Goal: Browse casually

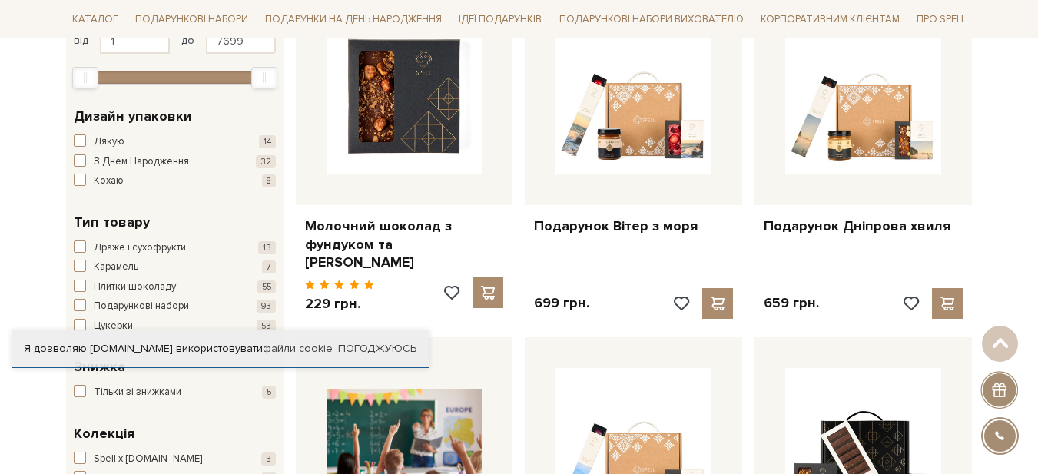
scroll to position [384, 0]
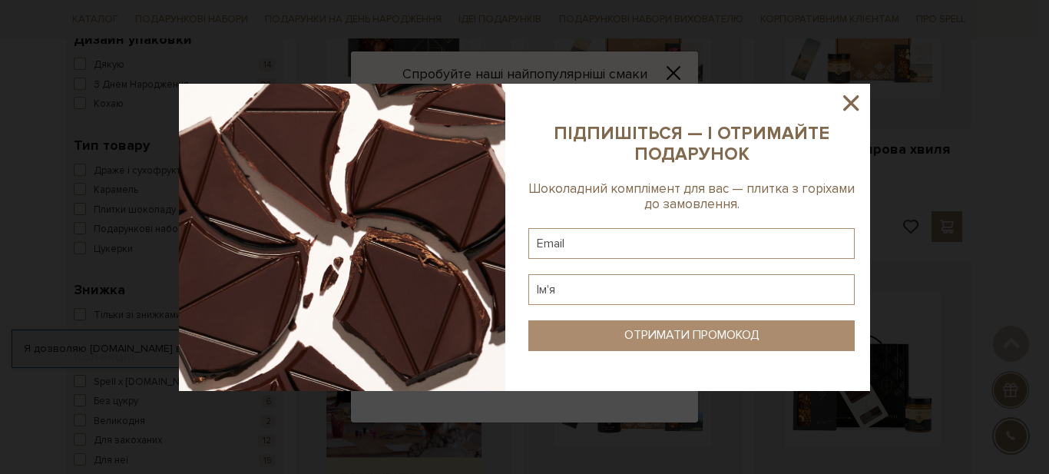
click at [852, 100] on icon at bounding box center [851, 103] width 26 height 26
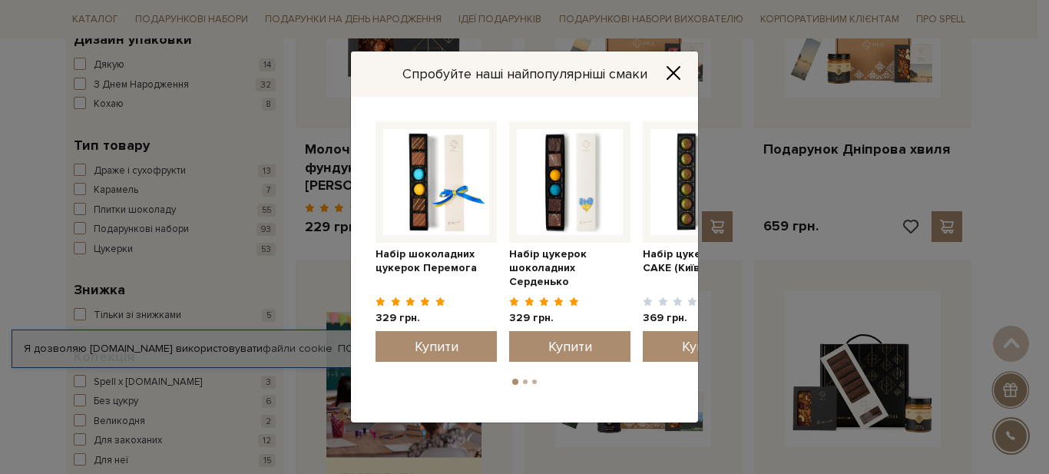
click at [674, 68] on icon "Close" at bounding box center [673, 72] width 15 height 15
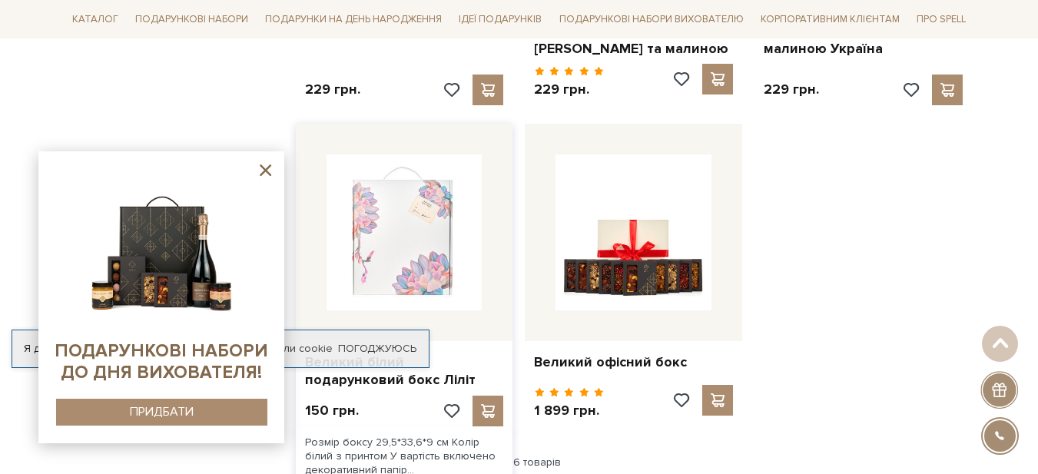
scroll to position [1920, 0]
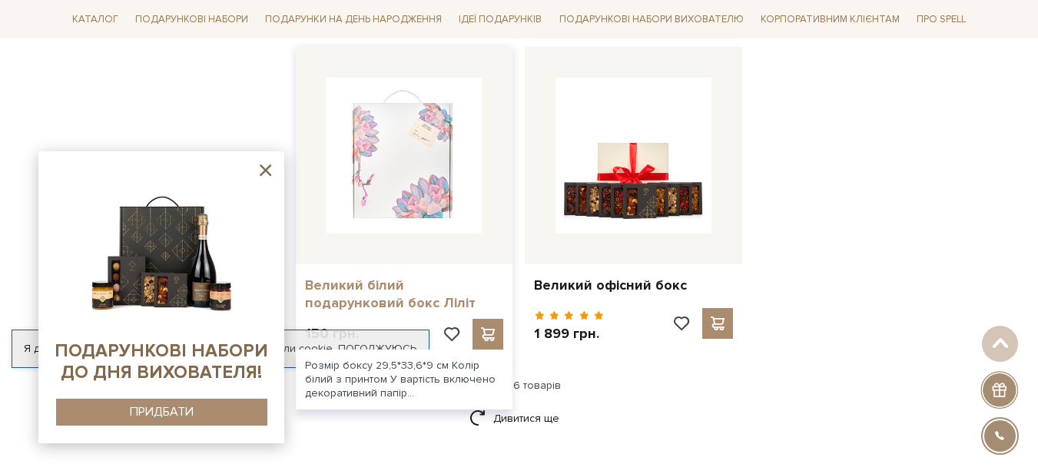
click at [436, 276] on link "Великий білий подарунковий бокс Ліліт" at bounding box center [404, 294] width 199 height 36
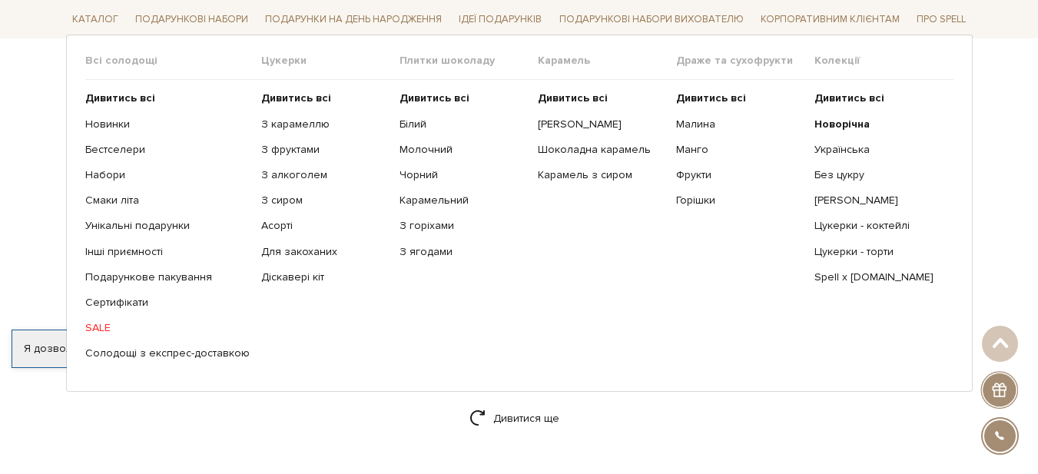
scroll to position [1536, 0]
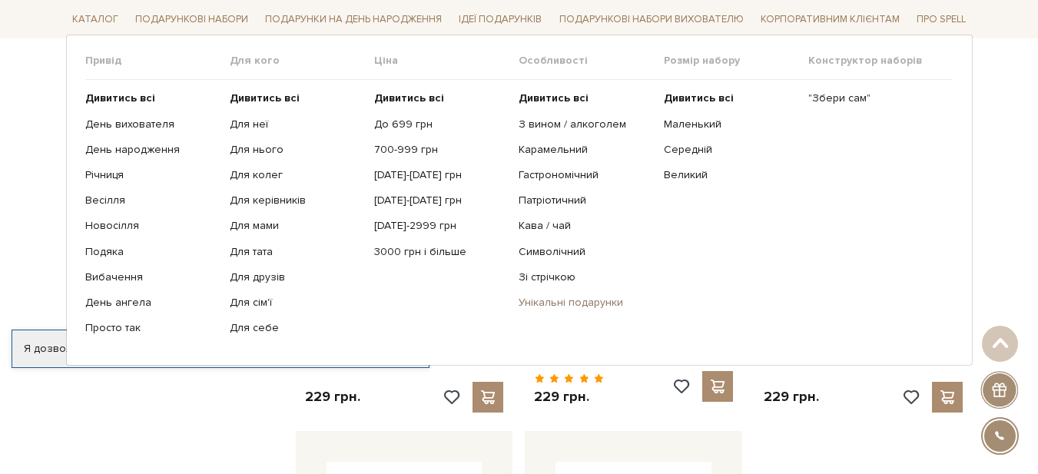
click at [554, 301] on link "Унікальні подарунки" at bounding box center [584, 303] width 133 height 14
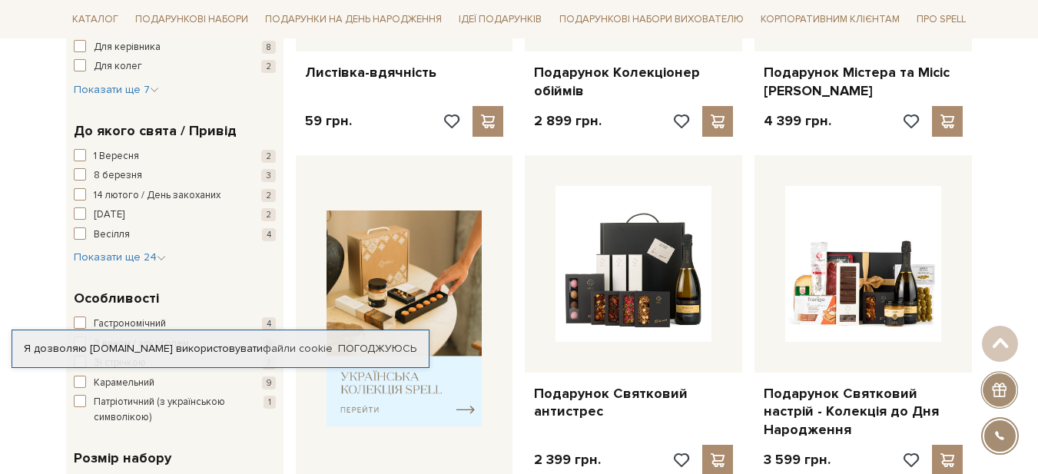
scroll to position [230, 0]
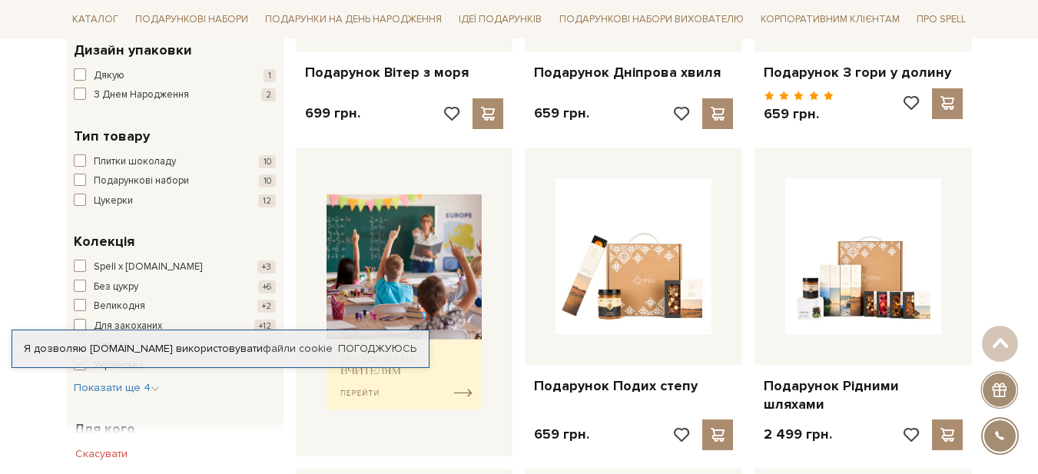
scroll to position [538, 0]
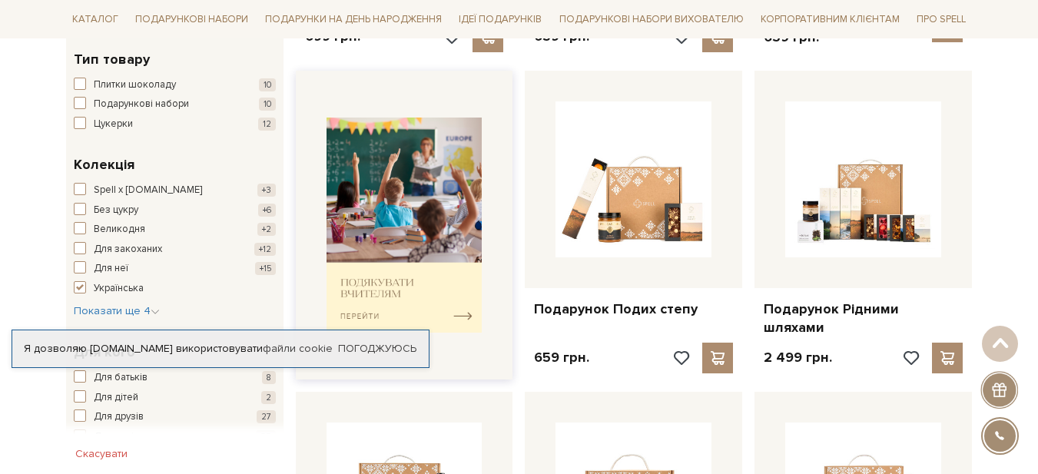
click at [466, 304] on img at bounding box center [404, 226] width 156 height 216
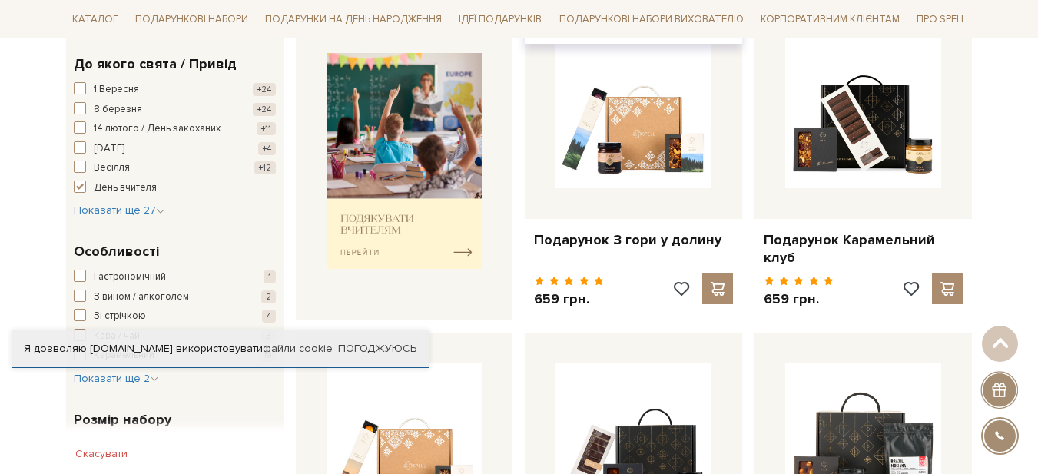
scroll to position [768, 0]
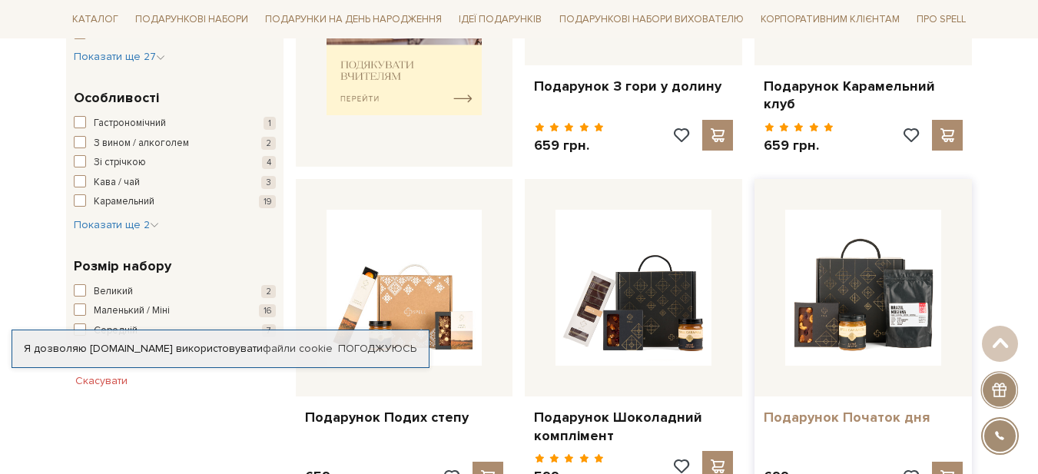
click at [897, 409] on link "Подарунок Початок дня" at bounding box center [862, 418] width 199 height 18
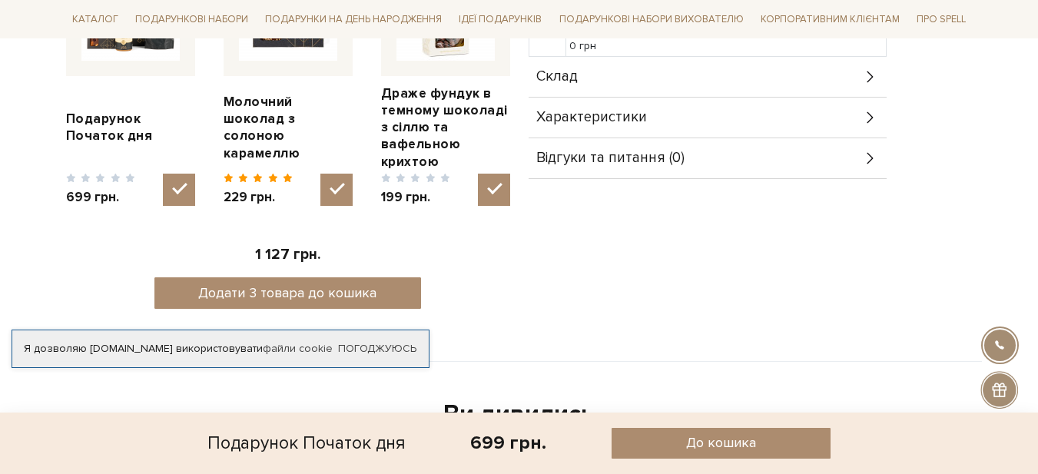
scroll to position [461, 0]
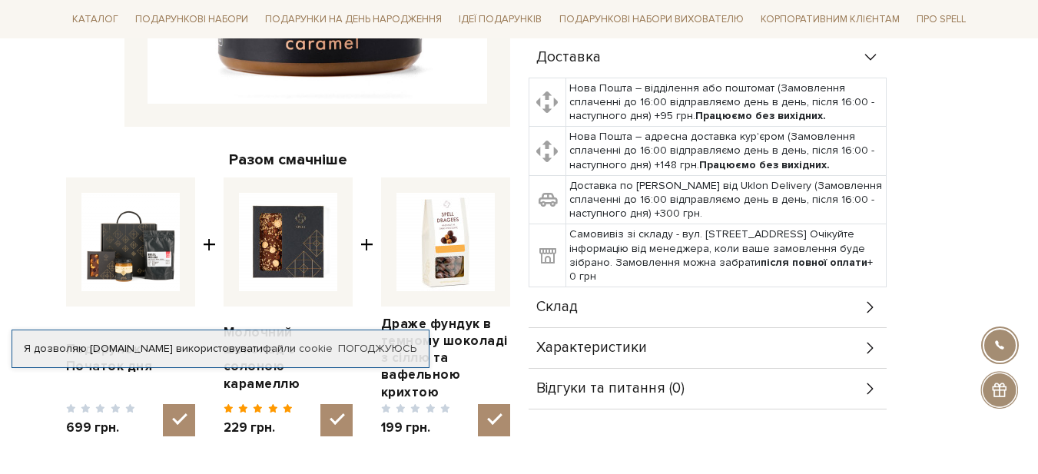
click at [869, 303] on icon at bounding box center [869, 308] width 6 height 12
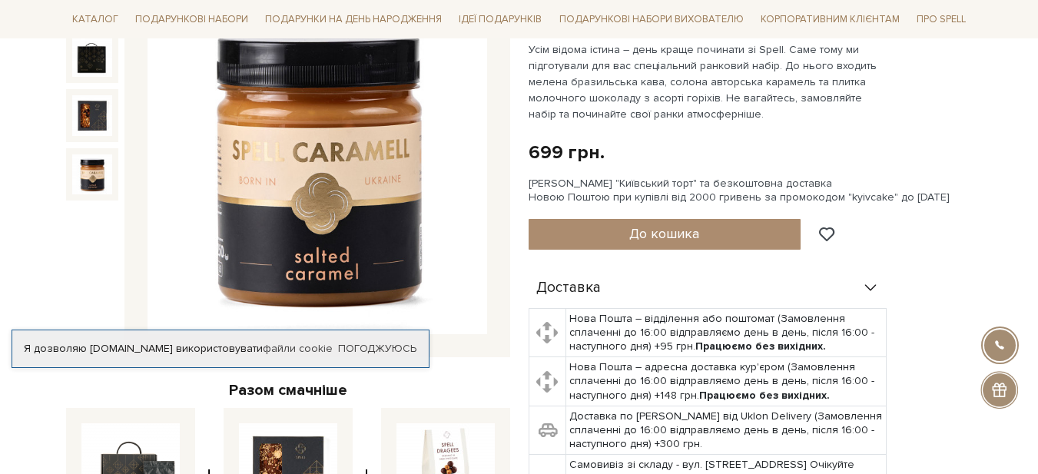
scroll to position [0, 0]
